Goal: Transaction & Acquisition: Book appointment/travel/reservation

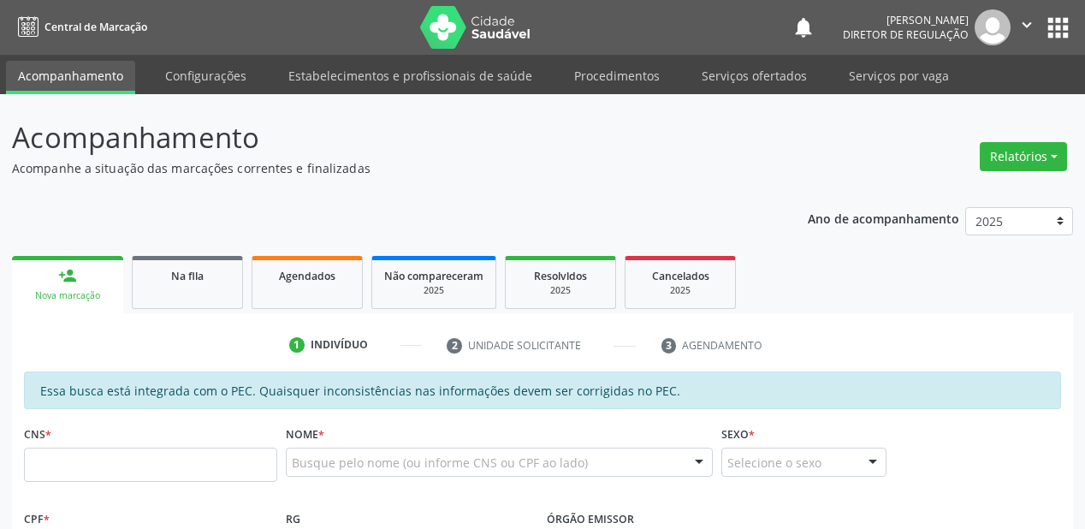
click at [110, 455] on input "text" at bounding box center [150, 464] width 253 height 34
type input "708 4032 5880 2862"
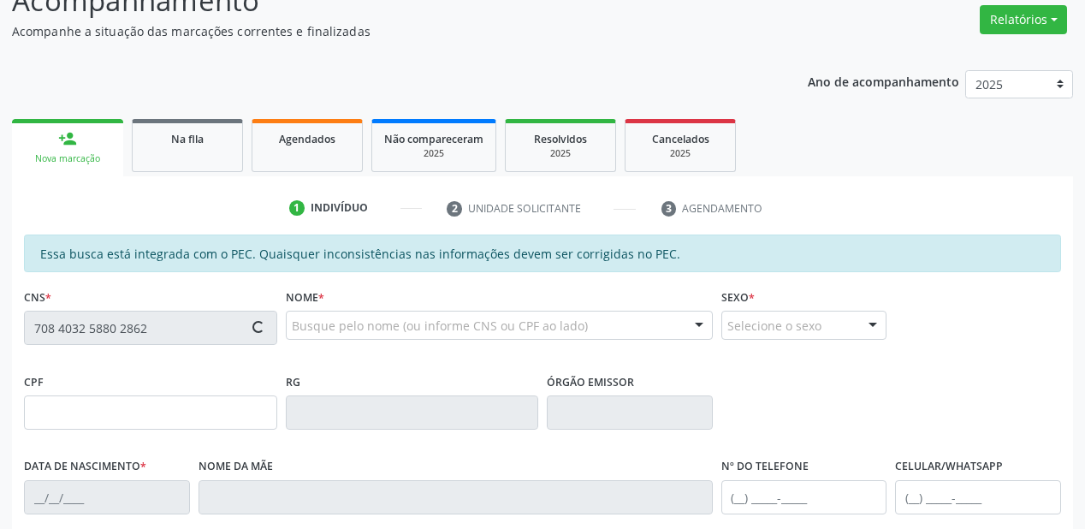
type input "037.092.084-83"
type input "[DATE]"
type input "[PERSON_NAME]"
type input "[PHONE_NUMBER]"
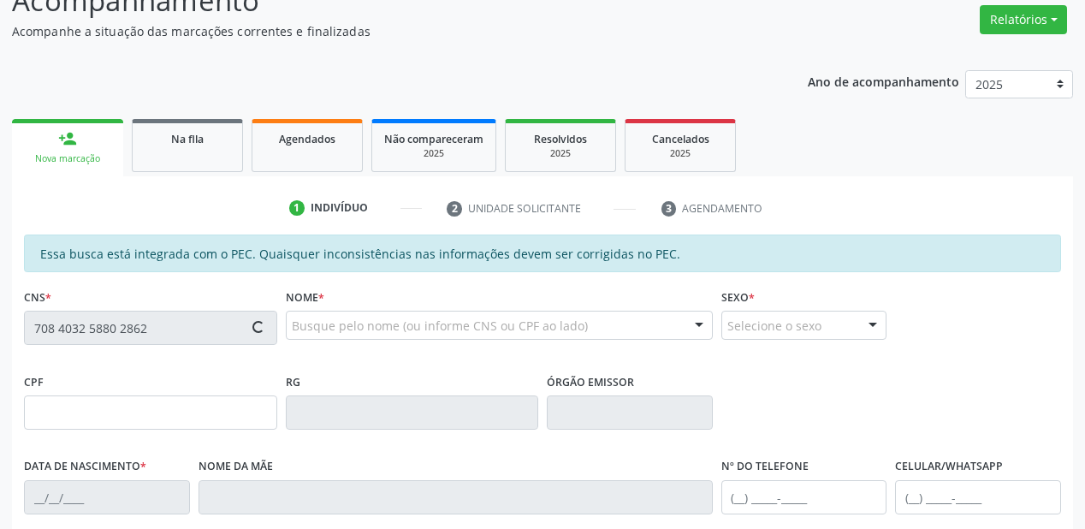
type input "S/N"
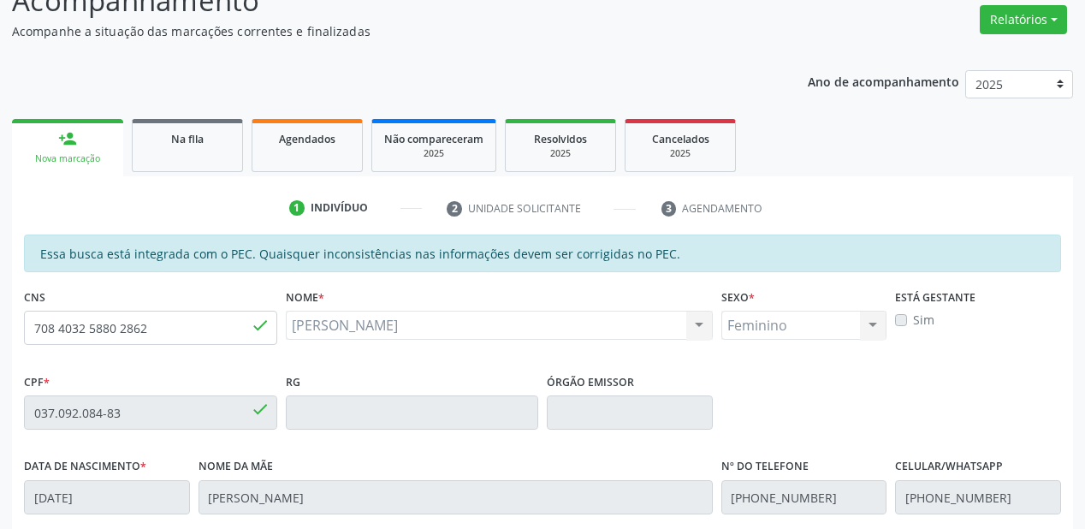
scroll to position [342, 0]
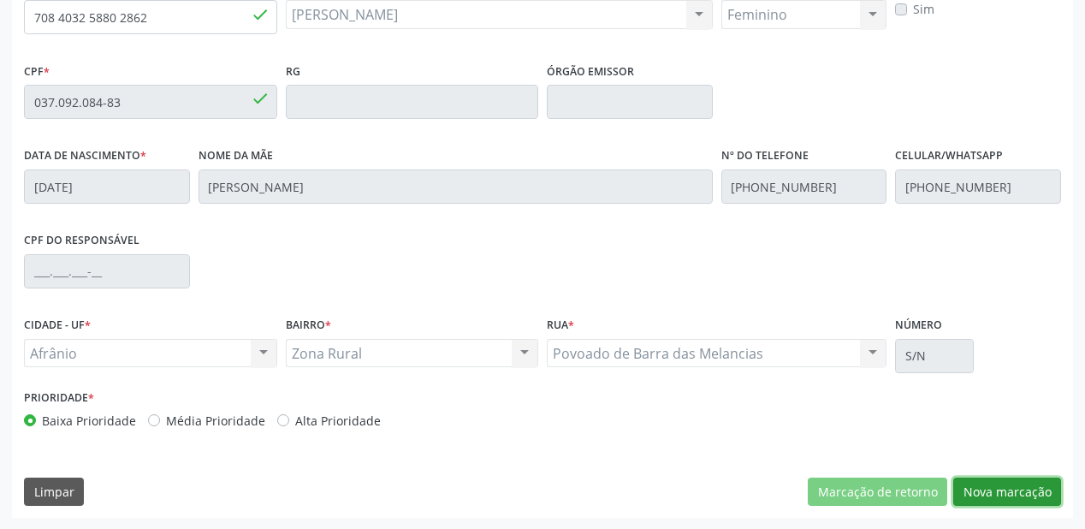
click at [991, 496] on button "Nova marcação" at bounding box center [1007, 491] width 108 height 29
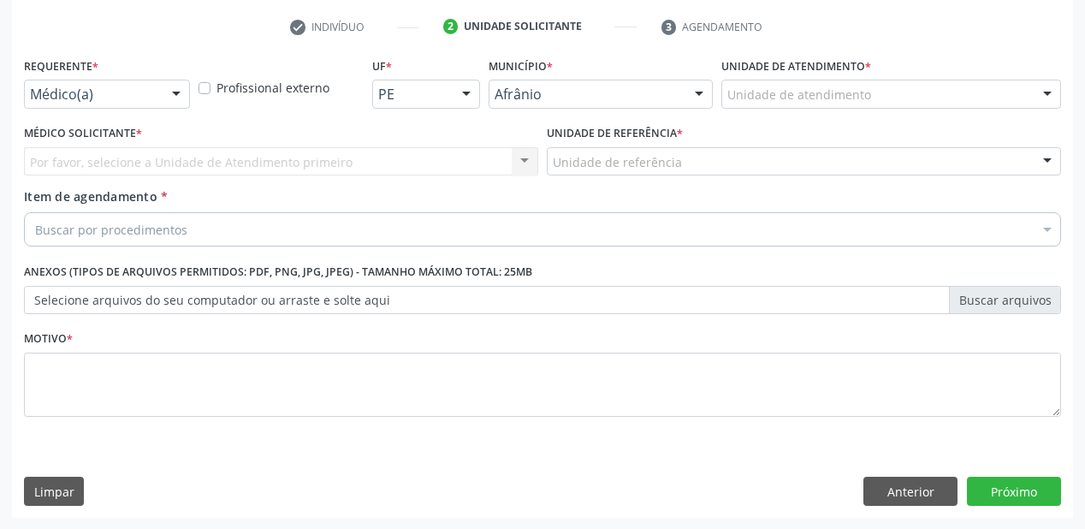
drag, startPoint x: 791, startPoint y: 86, endPoint x: 839, endPoint y: 227, distance: 149.4
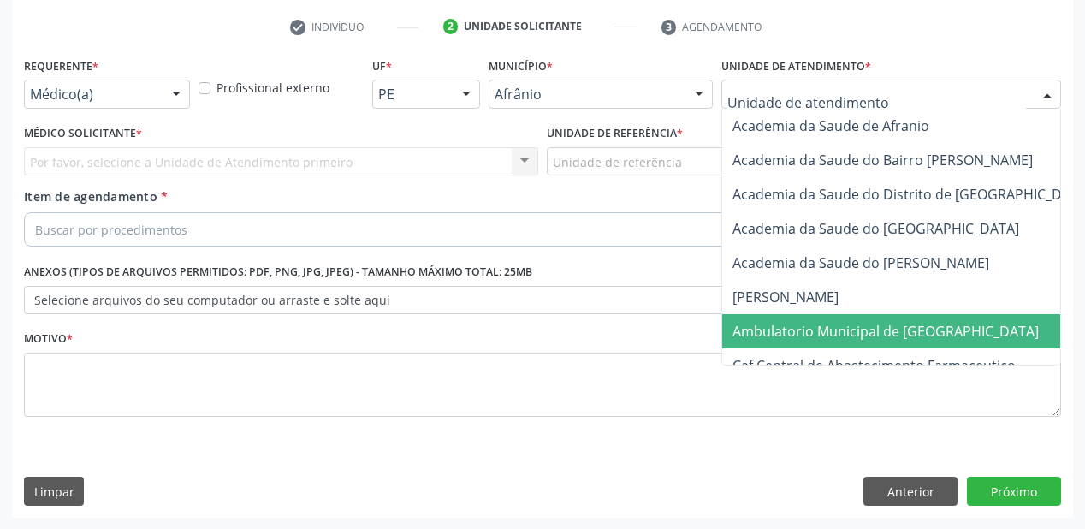
drag, startPoint x: 852, startPoint y: 331, endPoint x: 751, endPoint y: 270, distance: 117.8
click at [852, 331] on span "Ambulatorio Municipal de [GEOGRAPHIC_DATA]" at bounding box center [885, 331] width 306 height 19
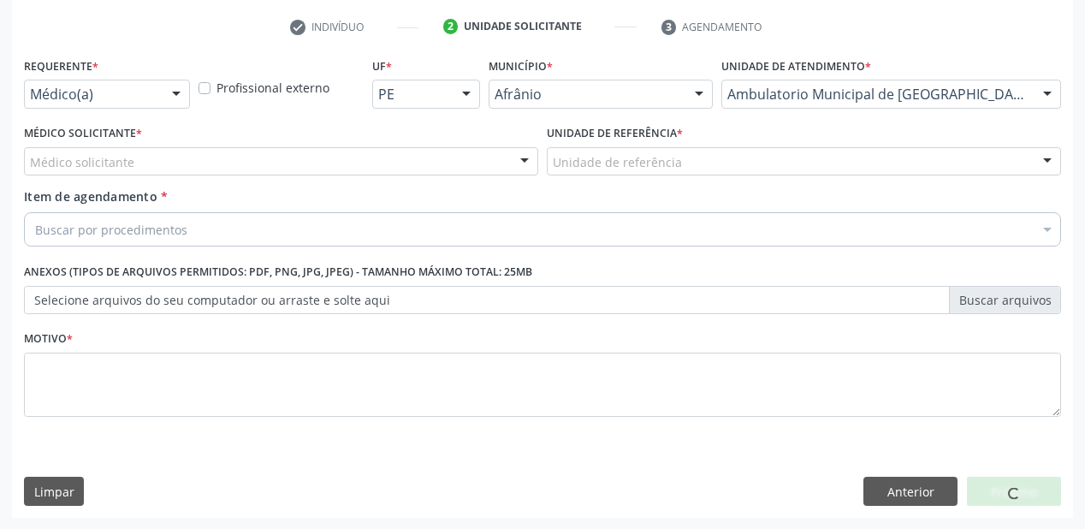
click at [592, 180] on div "Unidade de referência * Unidade de referência ESF de Extrema ESF de Barra das M…" at bounding box center [803, 154] width 523 height 67
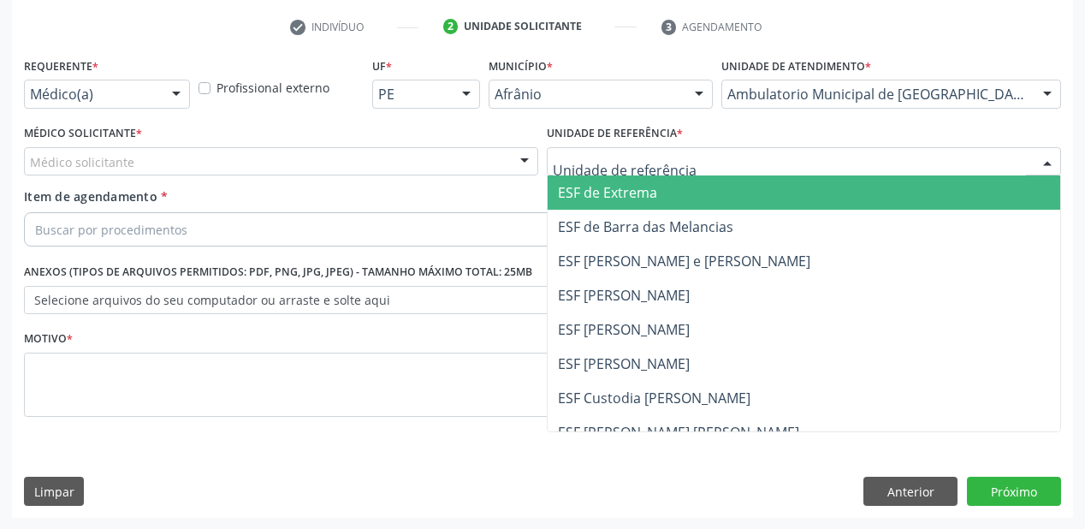
drag, startPoint x: 592, startPoint y: 160, endPoint x: 613, endPoint y: 270, distance: 112.3
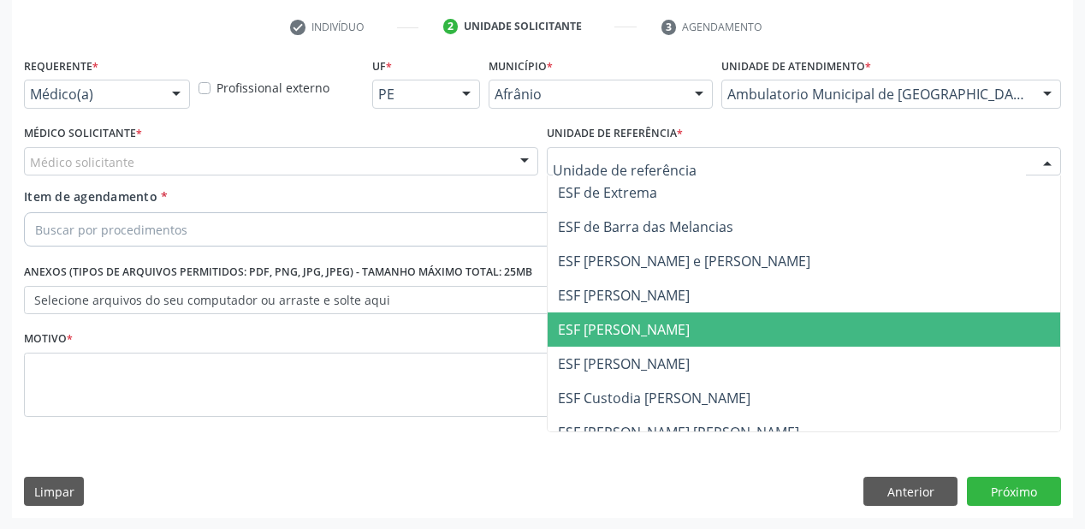
click at [627, 332] on span "ESF [PERSON_NAME]" at bounding box center [624, 329] width 132 height 19
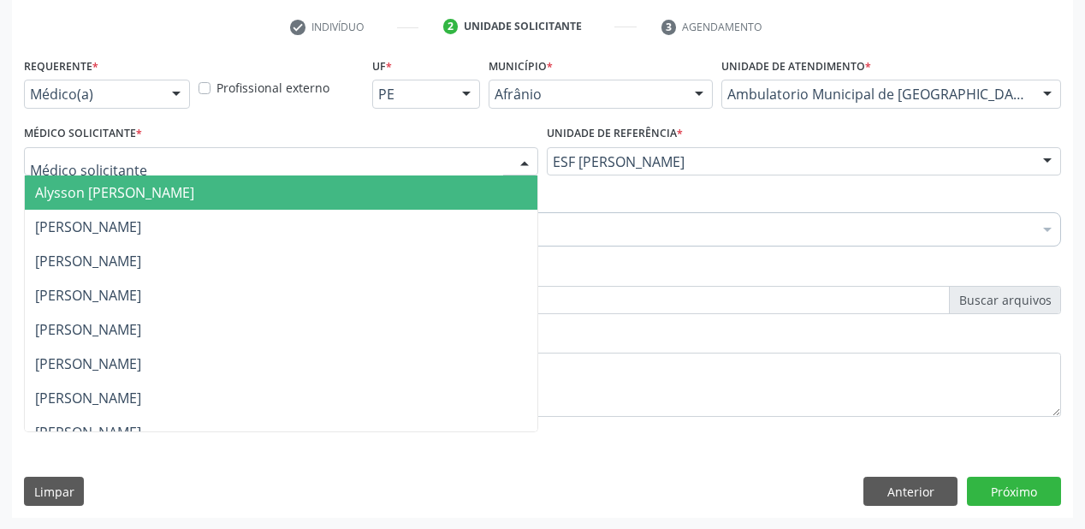
drag, startPoint x: 143, startPoint y: 175, endPoint x: 135, endPoint y: 191, distance: 18.0
click at [141, 176] on div "Alysson [PERSON_NAME] [PERSON_NAME] [PERSON_NAME] [PERSON_NAME] [PERSON_NAME] […" at bounding box center [281, 161] width 514 height 29
click at [137, 195] on span "Alysson [PERSON_NAME]" at bounding box center [114, 192] width 159 height 19
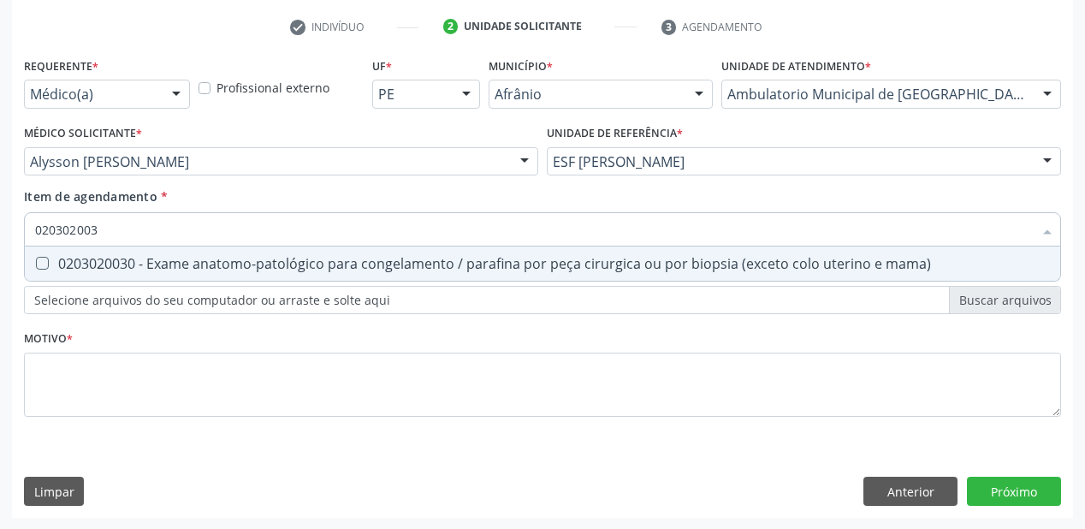
type input "0203020030"
click at [114, 270] on div "0203020030 - Exame anatomo-patológico para congelamento / parafina por peça cir…" at bounding box center [542, 264] width 1015 height 14
checkbox mama\) "true"
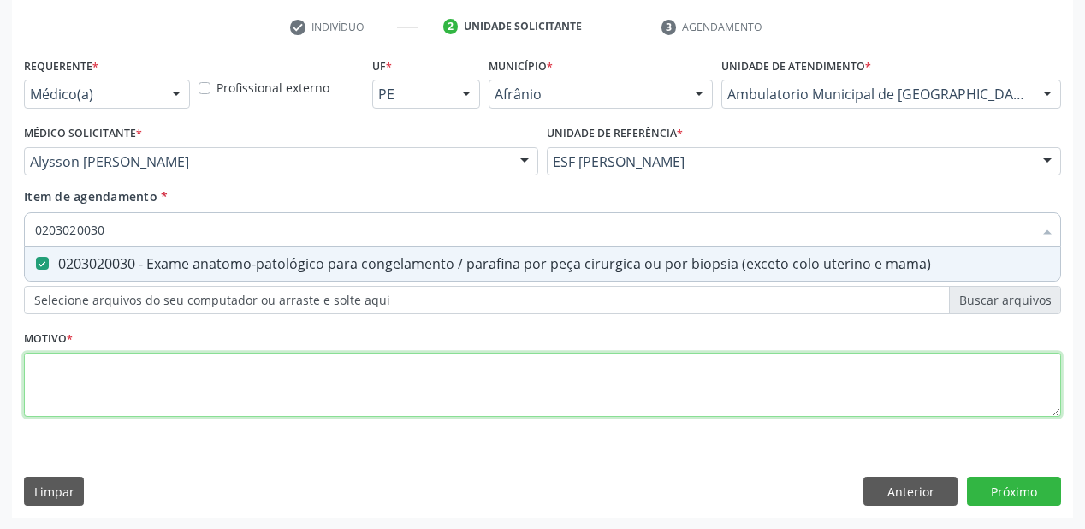
click at [63, 381] on div "Requerente * Médico(a) Médico(a) Enfermeiro(a) Paciente Nenhum resultado encont…" at bounding box center [542, 247] width 1037 height 388
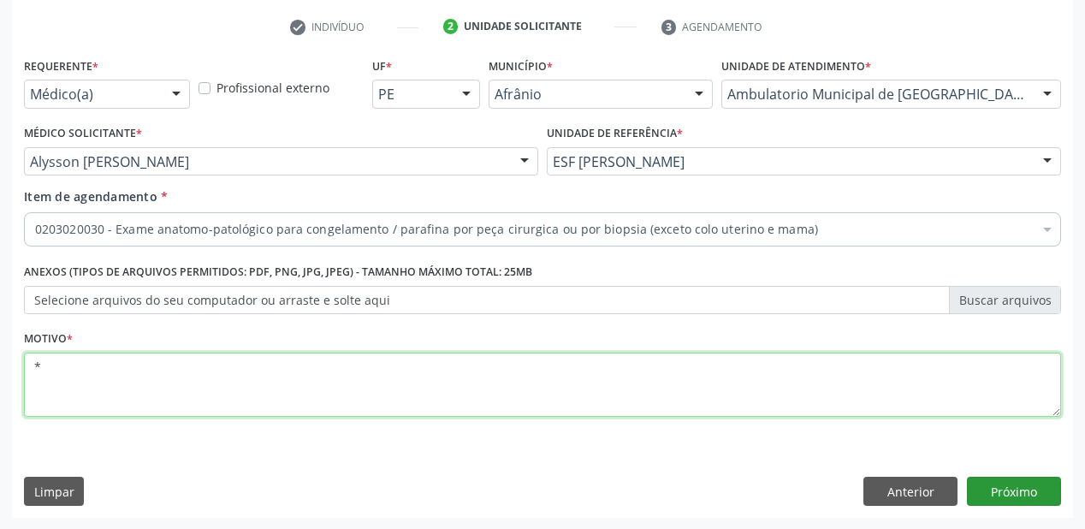
type textarea "*"
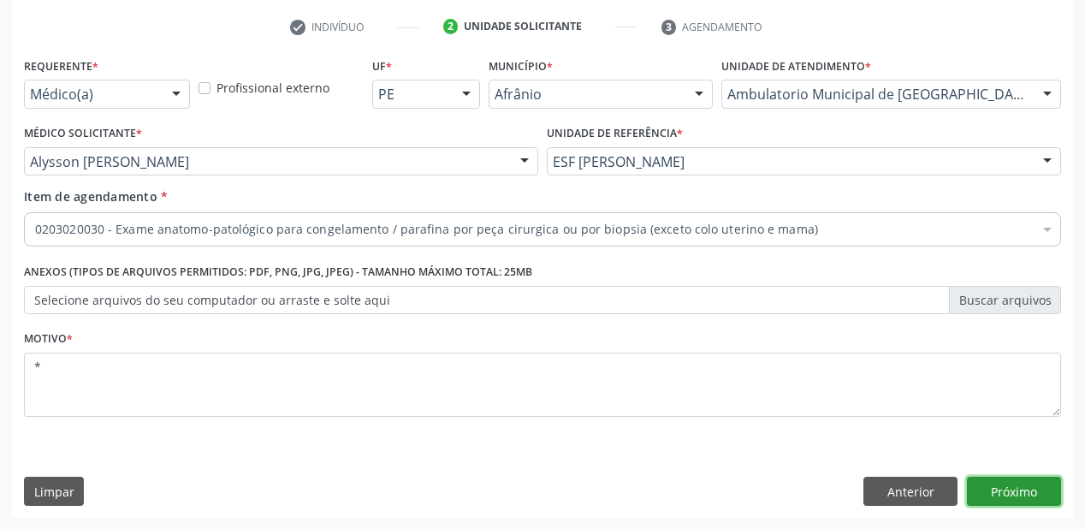
click at [980, 482] on button "Próximo" at bounding box center [1014, 491] width 94 height 29
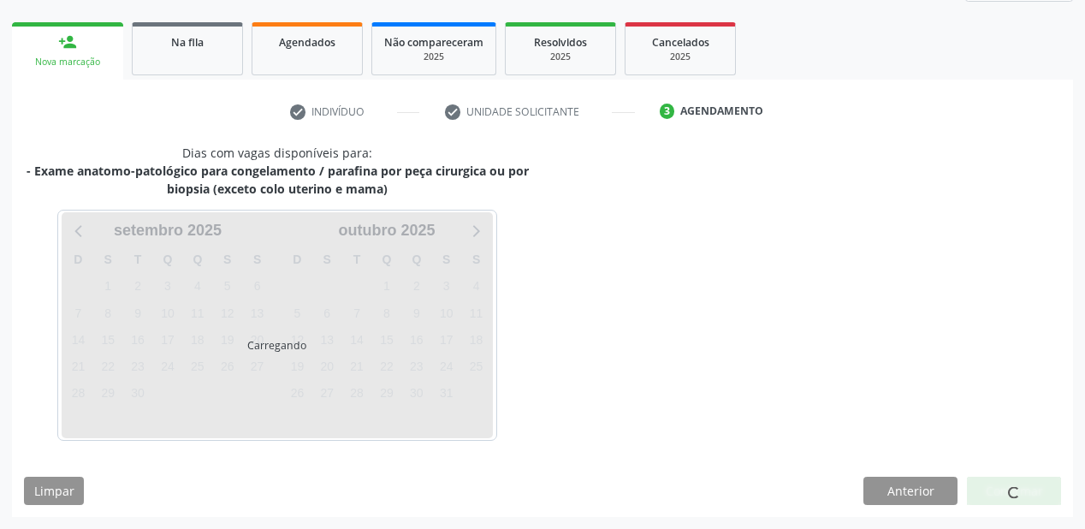
scroll to position [233, 0]
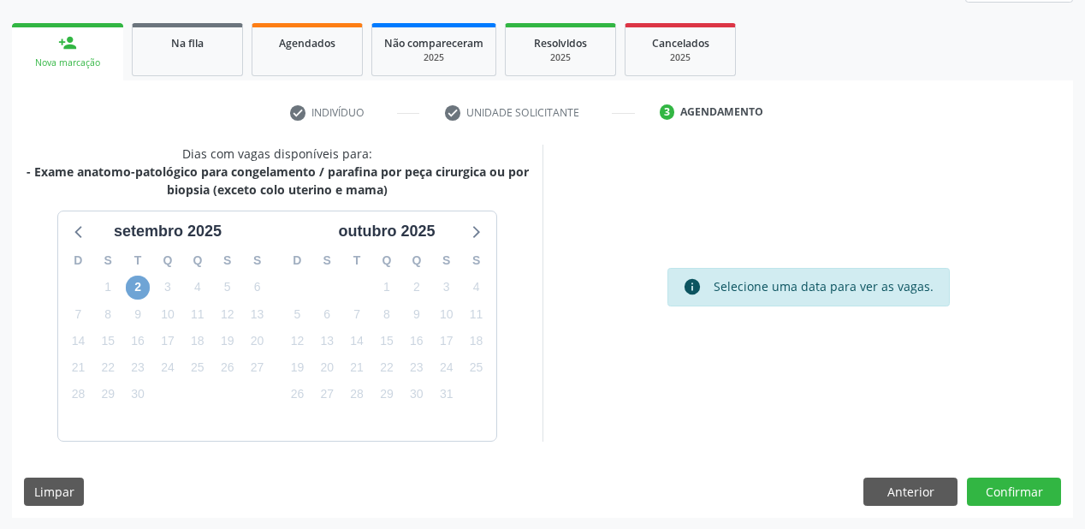
click at [135, 291] on span "2" at bounding box center [138, 287] width 24 height 24
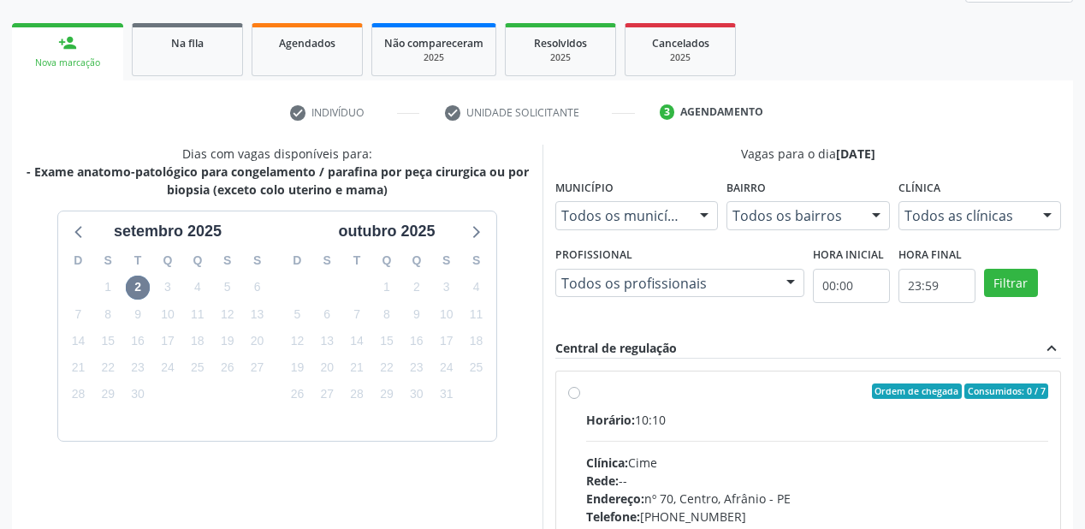
click at [802, 459] on div "Clínica: Cime" at bounding box center [817, 462] width 462 height 18
click at [580, 399] on input "Ordem de chegada Consumidos: 0 / 7 Horário: 10:10 Clínica: Cime Rede: -- Endere…" at bounding box center [574, 390] width 12 height 15
radio input "true"
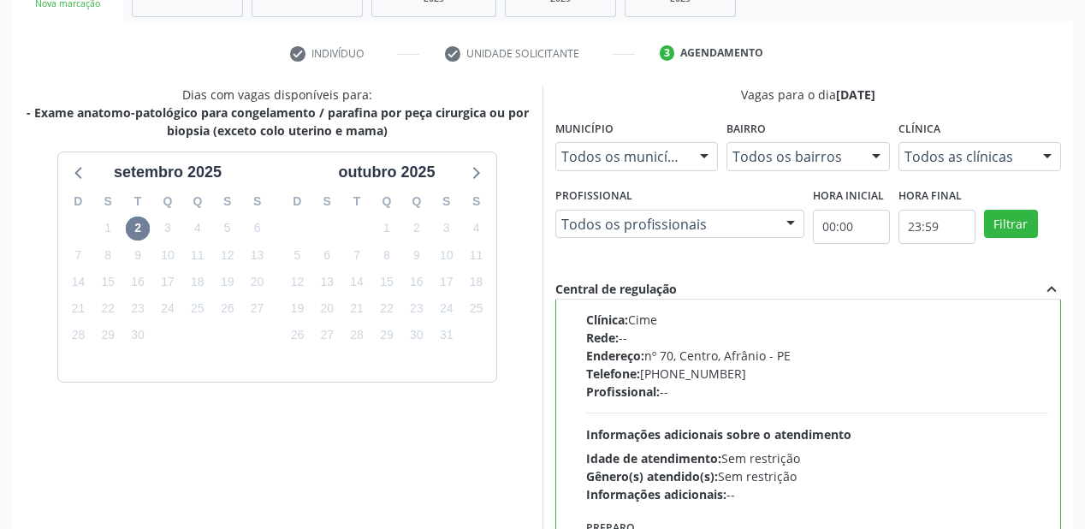
scroll to position [493, 0]
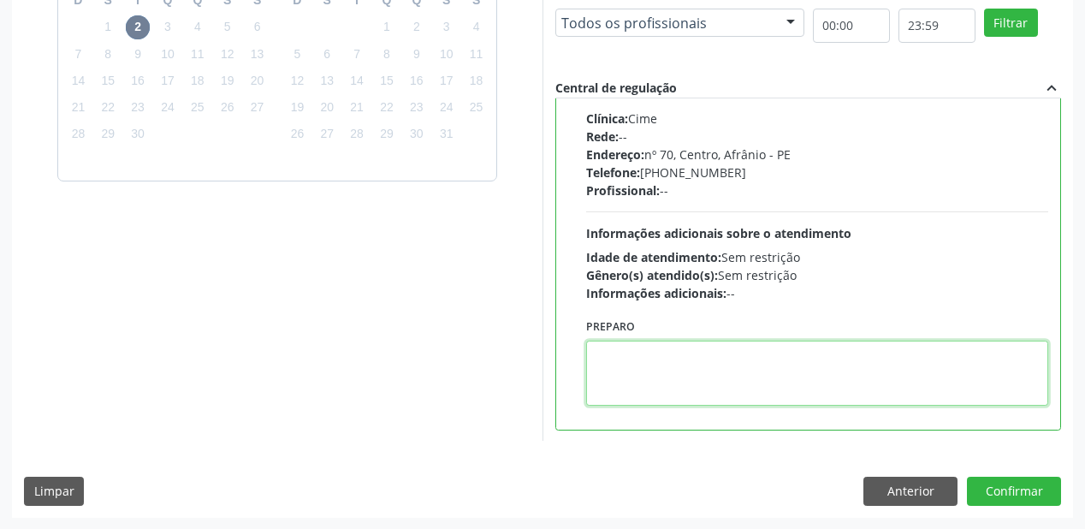
drag, startPoint x: 688, startPoint y: 377, endPoint x: 880, endPoint y: 445, distance: 204.0
click at [688, 376] on textarea at bounding box center [817, 373] width 462 height 65
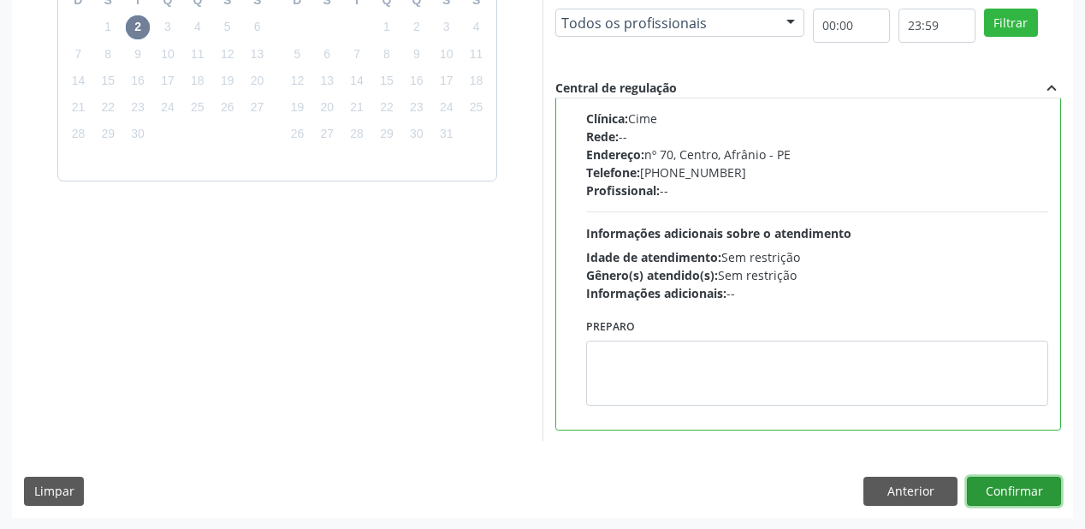
click at [1012, 500] on button "Confirmar" at bounding box center [1014, 491] width 94 height 29
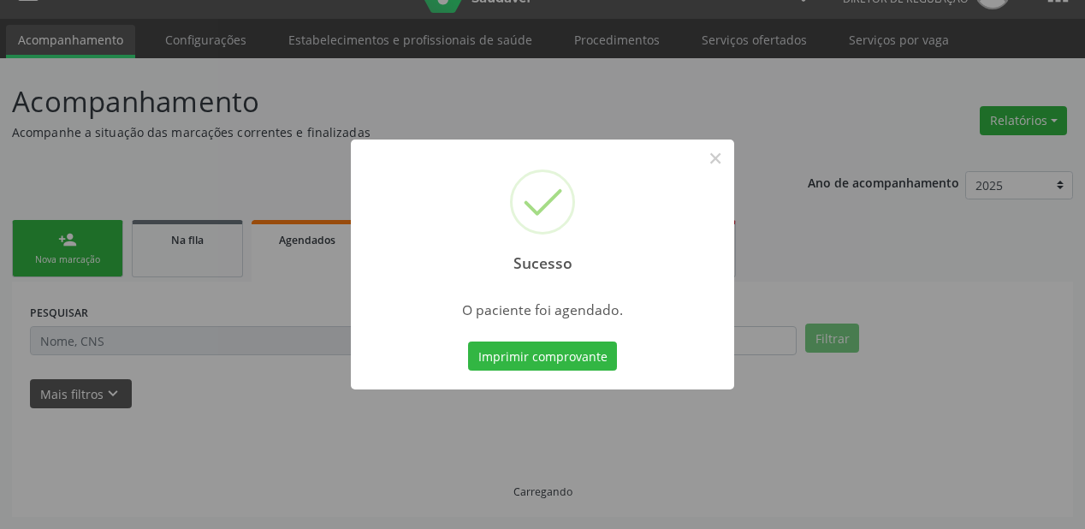
scroll to position [34, 0]
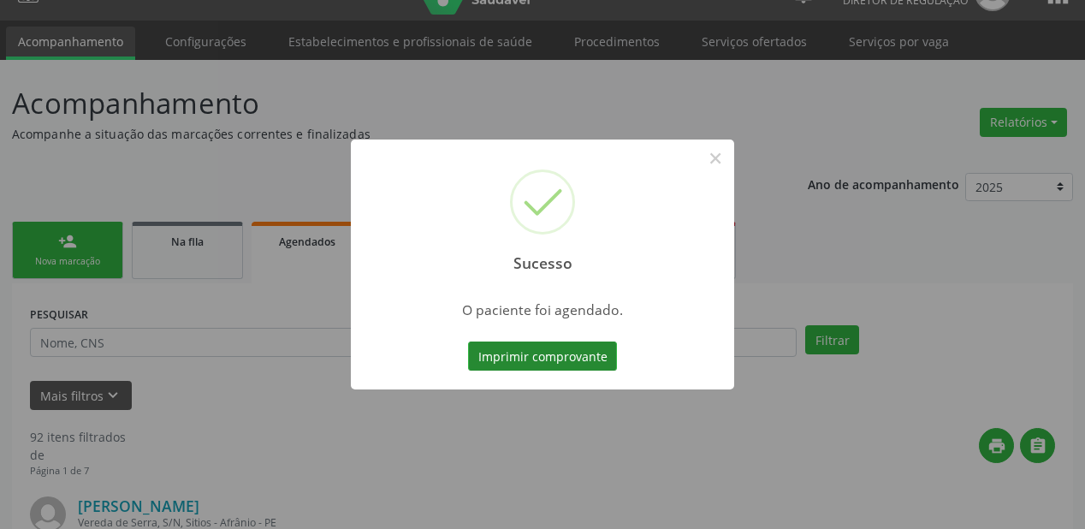
click at [511, 349] on button "Imprimir comprovante" at bounding box center [542, 355] width 149 height 29
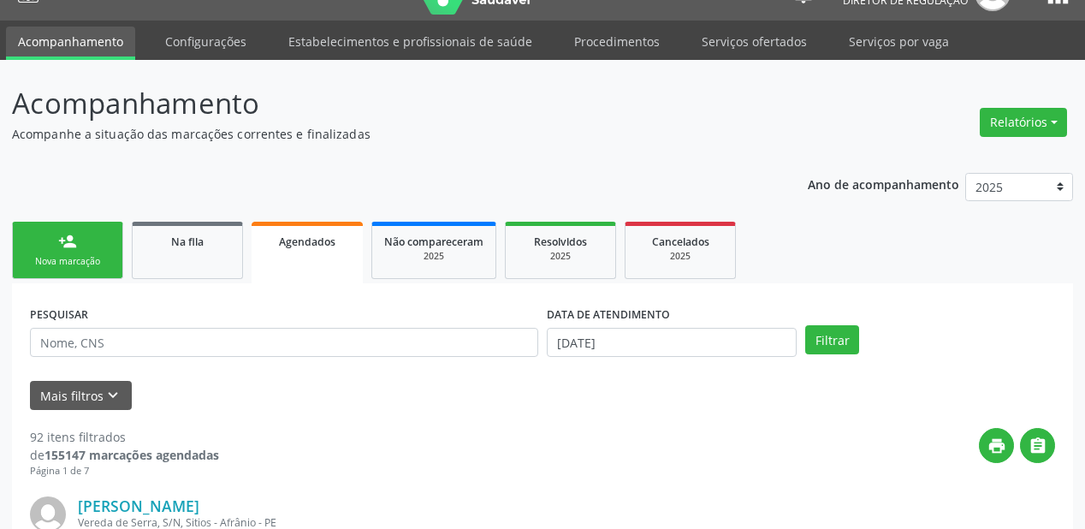
click at [76, 243] on div "person_add" at bounding box center [67, 241] width 19 height 19
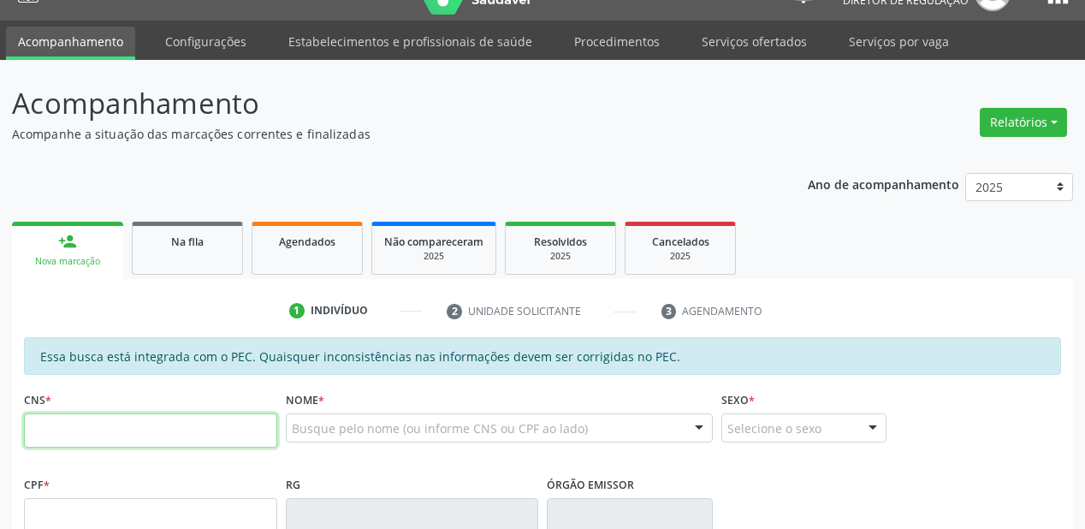
click at [151, 434] on input "text" at bounding box center [150, 430] width 253 height 34
type input "706 0073 9564 0849"
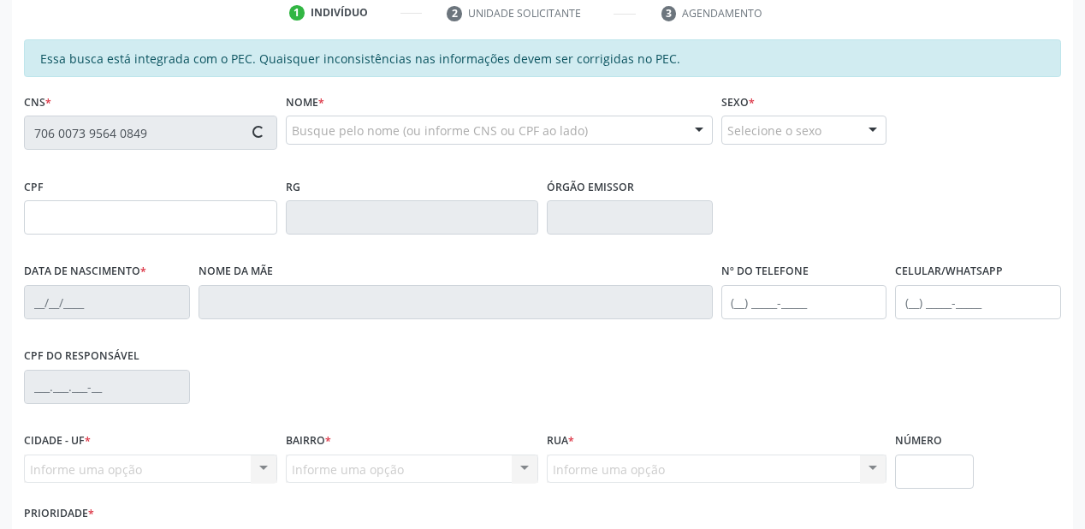
type input "599.856.584-34"
type input "[DATE]"
type input "Emidia Maria"
type input "[PHONE_NUMBER]"
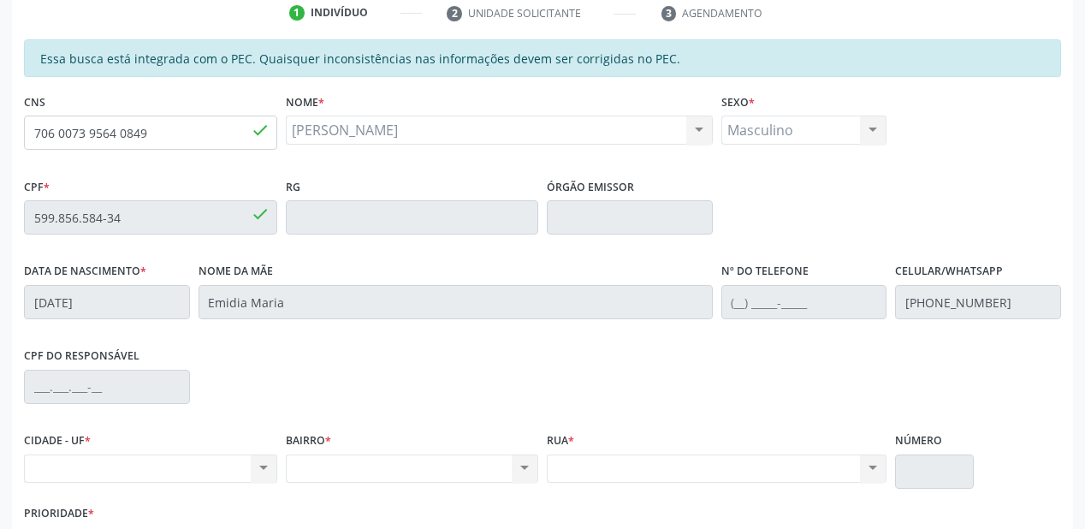
scroll to position [376, 0]
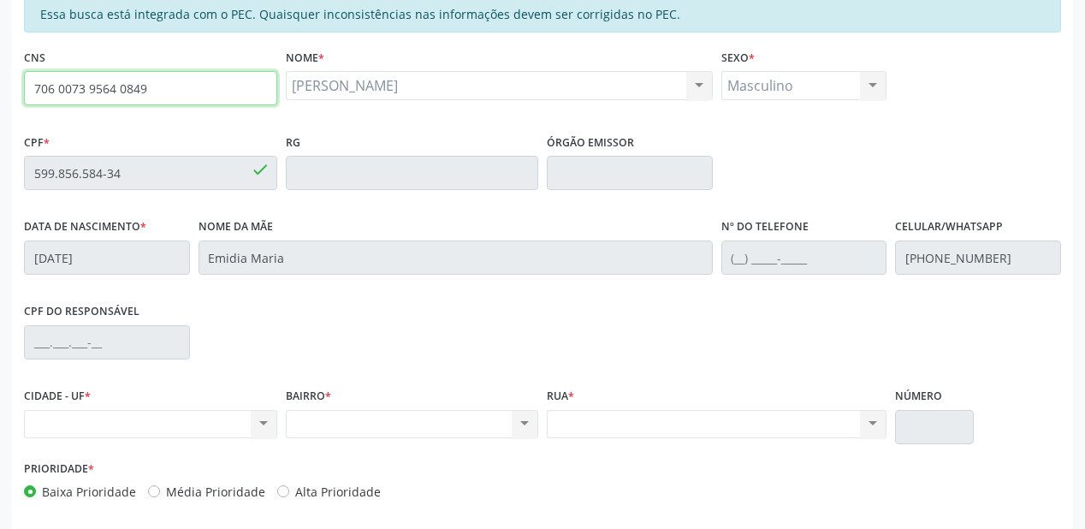
drag, startPoint x: 155, startPoint y: 90, endPoint x: 13, endPoint y: 90, distance: 142.0
click at [13, 90] on div "Essa busca está integrada com o PEC. Quaisquer inconsistências nas informações …" at bounding box center [542, 292] width 1061 height 594
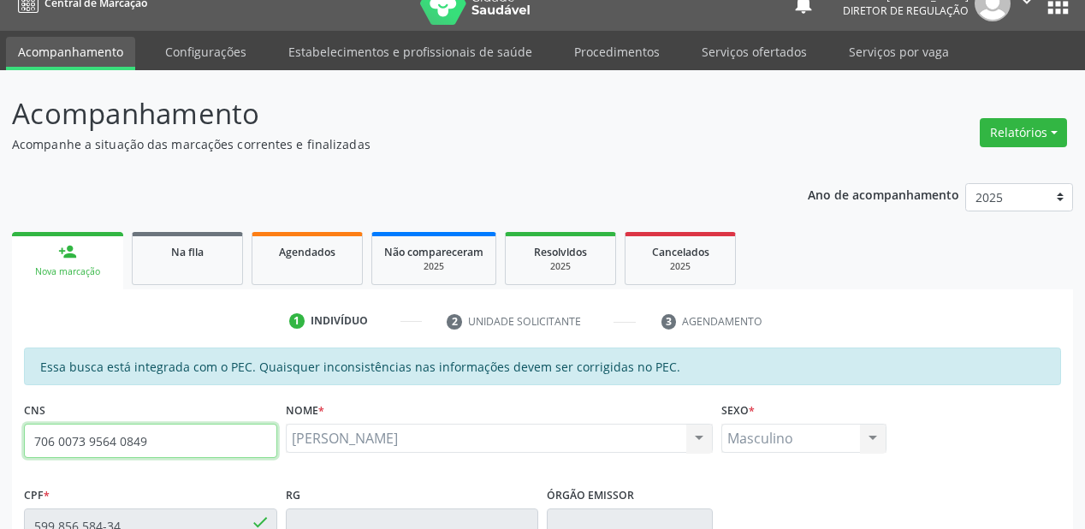
scroll to position [0, 0]
